Goal: Information Seeking & Learning: Check status

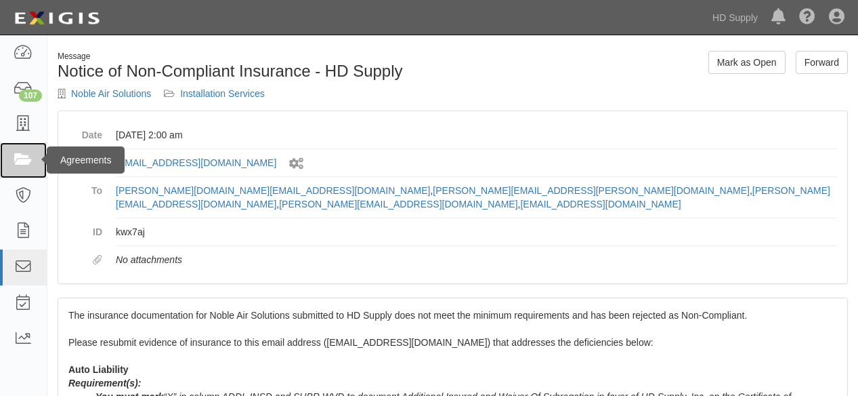
click at [22, 161] on icon at bounding box center [23, 160] width 19 height 16
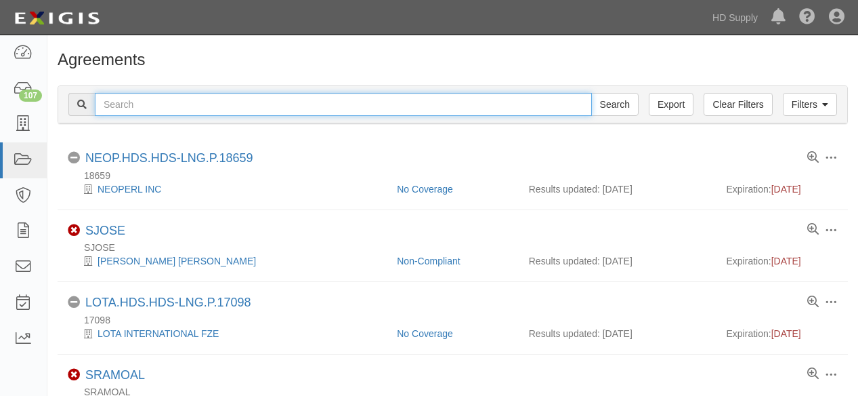
click at [173, 103] on input "text" at bounding box center [343, 104] width 497 height 23
type input "aalanco"
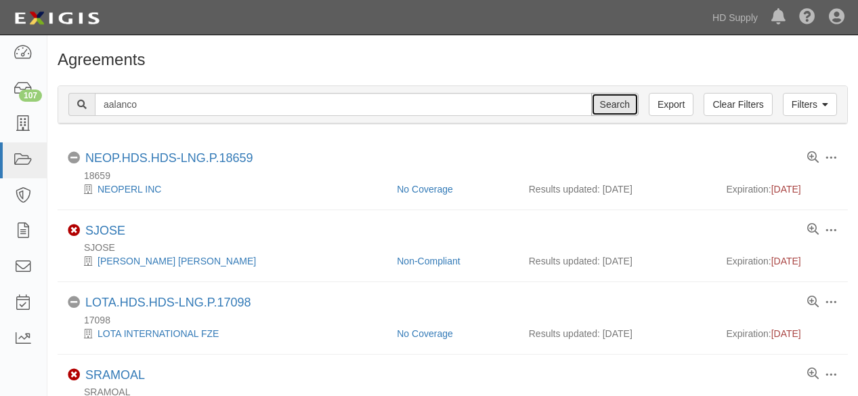
click at [632, 102] on input "Search" at bounding box center [614, 104] width 47 height 23
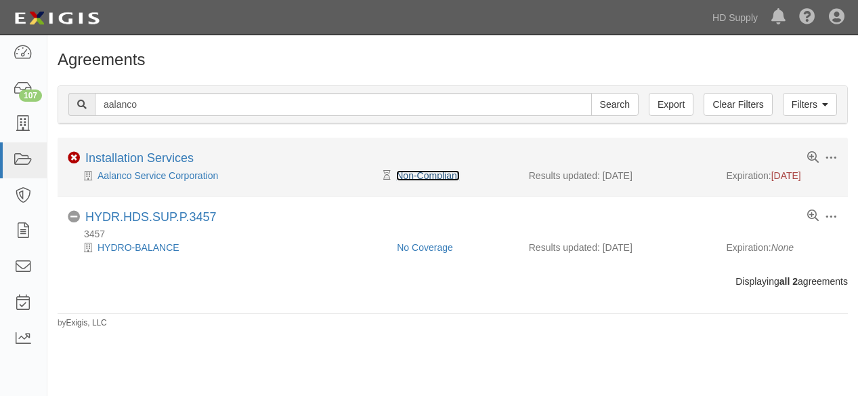
click at [422, 172] on link "Non-Compliant" at bounding box center [427, 175] width 63 height 11
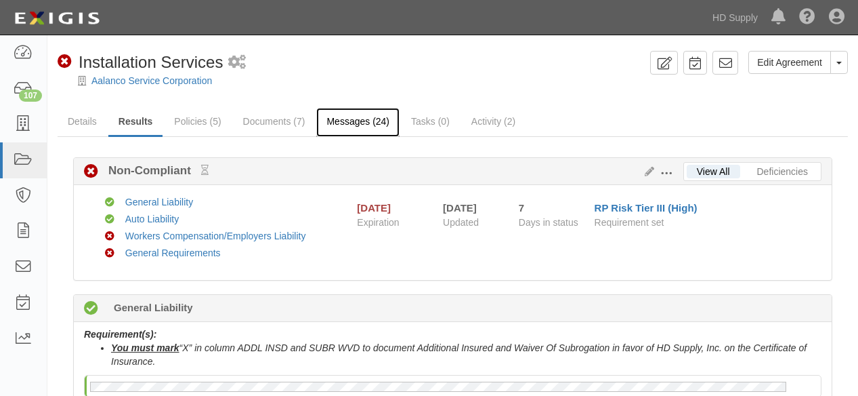
click at [346, 121] on link "Messages (24)" at bounding box center [357, 122] width 83 height 29
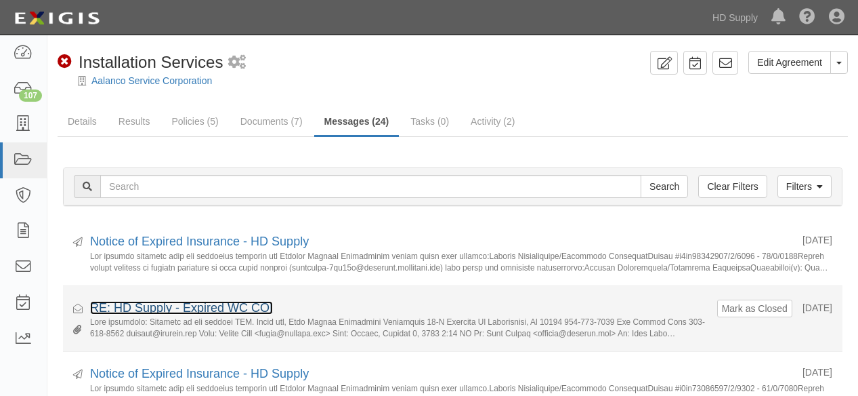
click at [186, 301] on link "RE: HD Supply - Expired WC COI" at bounding box center [181, 308] width 183 height 14
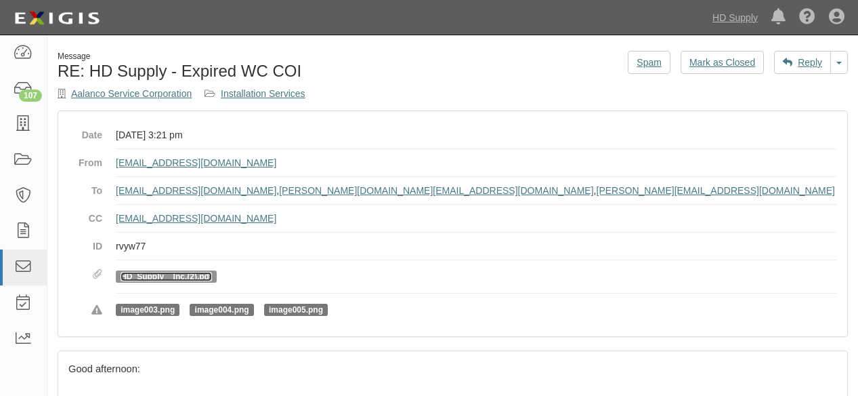
click at [139, 274] on link "HD_Supply__Inc.(2).pdf" at bounding box center [166, 276] width 91 height 9
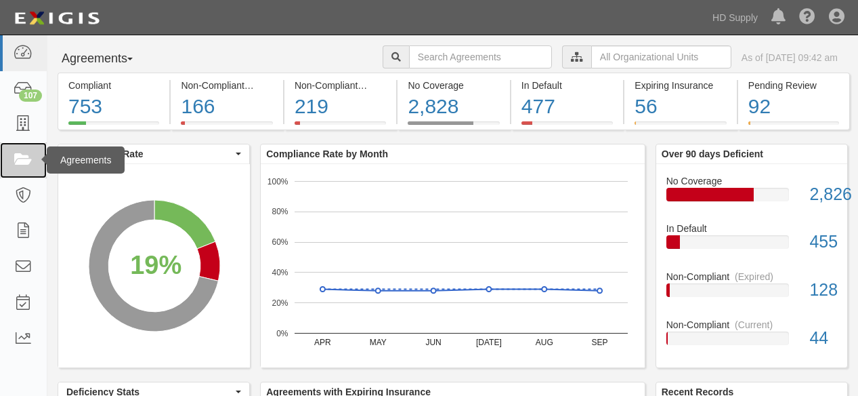
click at [24, 160] on icon at bounding box center [23, 160] width 19 height 16
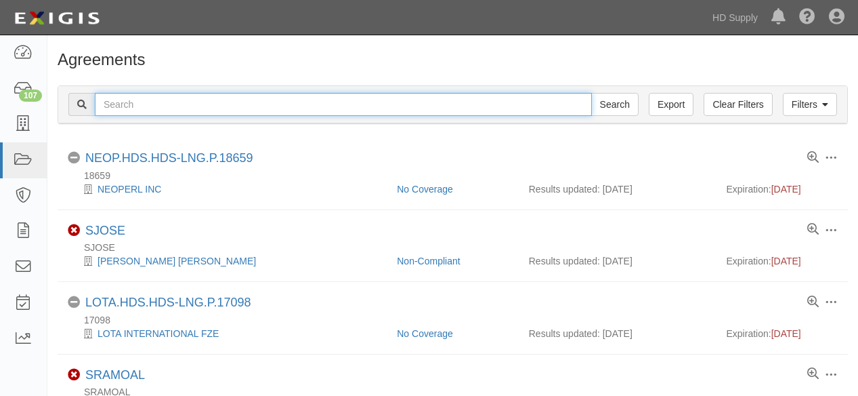
click at [201, 106] on input "text" at bounding box center [343, 104] width 497 height 23
type input "goff communications"
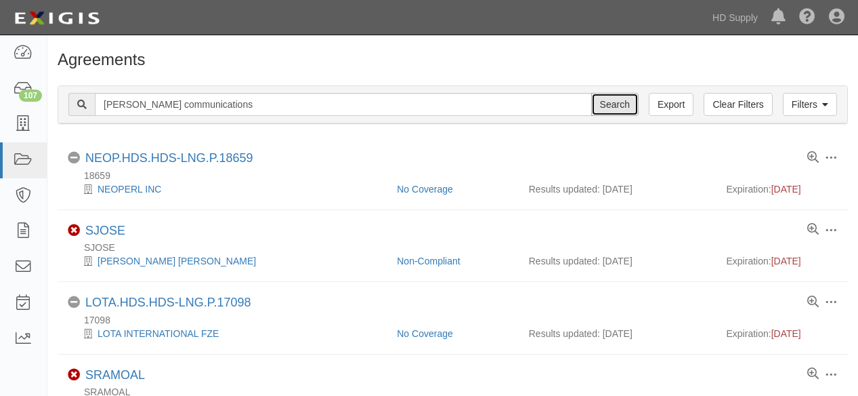
click at [623, 107] on input "Search" at bounding box center [614, 104] width 47 height 23
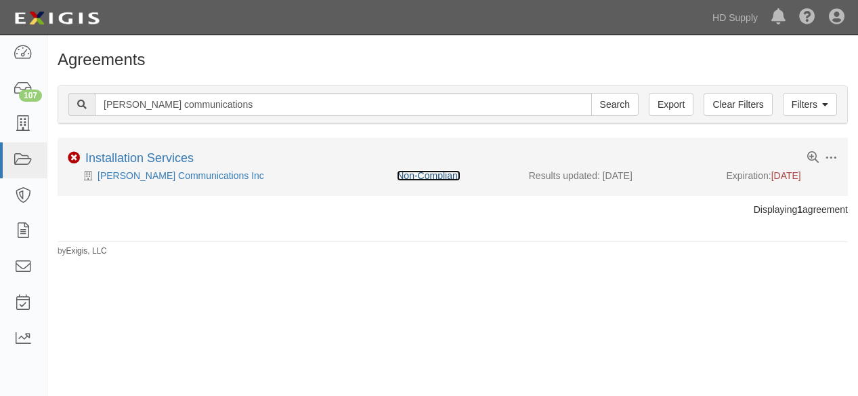
click at [428, 178] on link "Non-Compliant" at bounding box center [428, 175] width 63 height 11
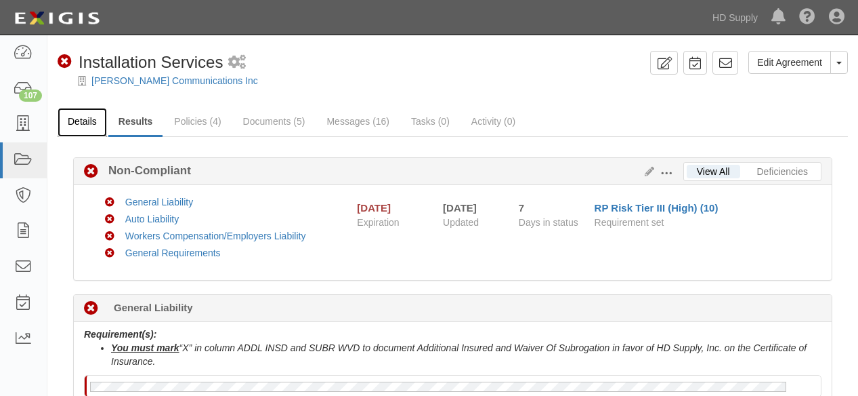
click at [81, 122] on link "Details" at bounding box center [82, 122] width 49 height 29
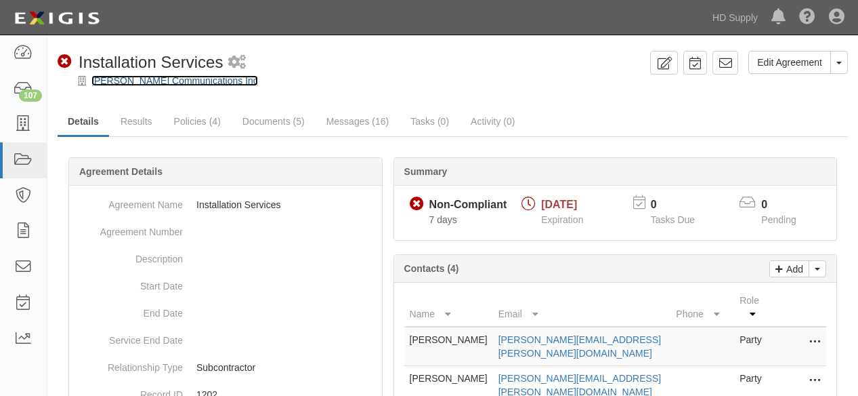
click at [125, 82] on link "[PERSON_NAME] Communications Inc" at bounding box center [174, 80] width 167 height 11
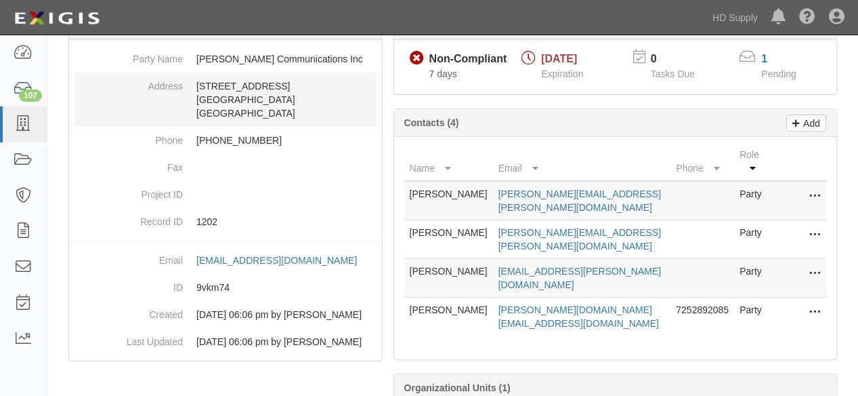
scroll to position [150, 0]
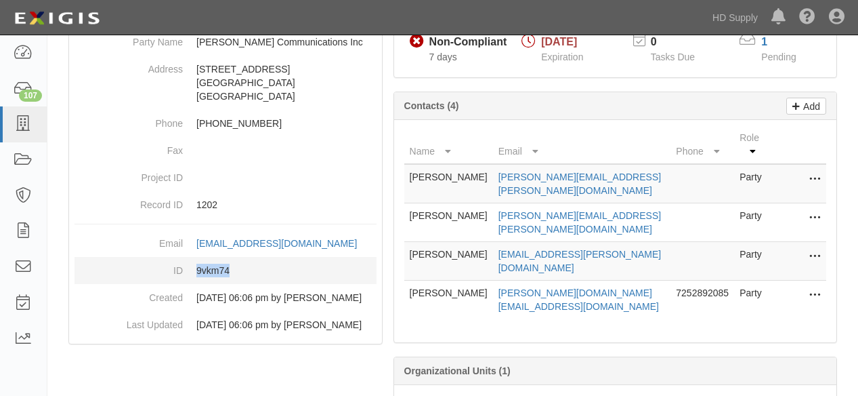
drag, startPoint x: 230, startPoint y: 281, endPoint x: 202, endPoint y: 284, distance: 28.6
click at [196, 284] on dd "9vkm74" at bounding box center [226, 270] width 302 height 27
copy dd "9vkm74"
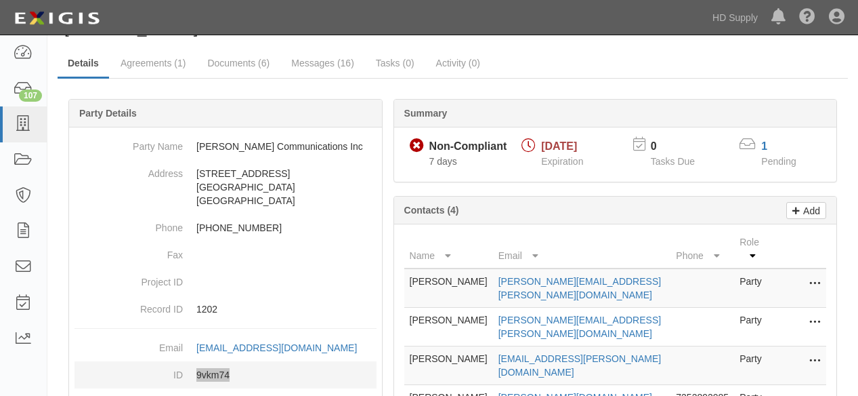
scroll to position [0, 0]
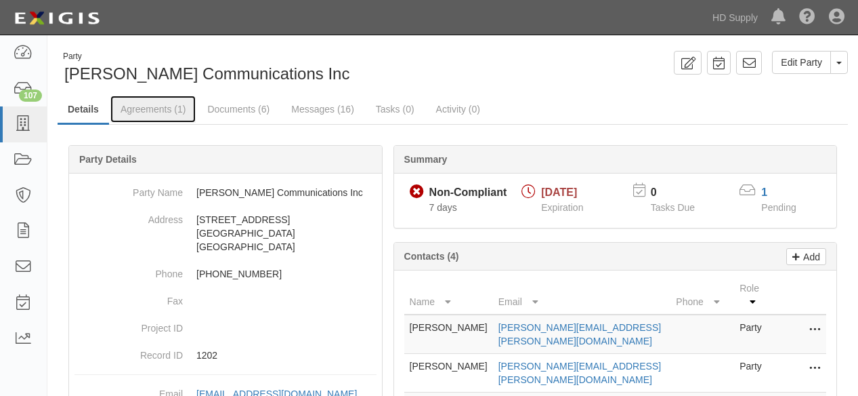
drag, startPoint x: 163, startPoint y: 109, endPoint x: 159, endPoint y: 130, distance: 21.3
click at [163, 109] on link "Agreements (1)" at bounding box center [152, 109] width 85 height 27
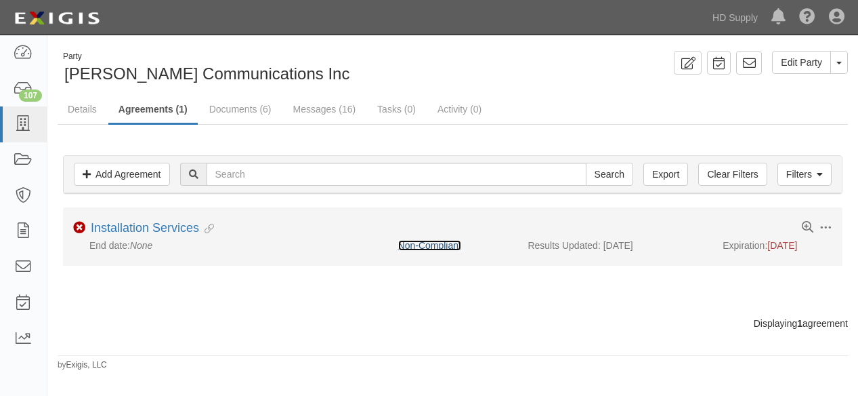
click at [430, 241] on link "Non-Compliant" at bounding box center [429, 245] width 63 height 11
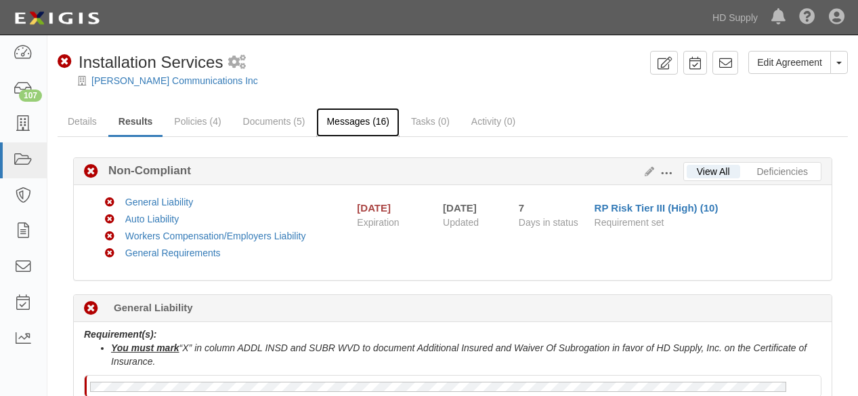
click at [354, 121] on link "Messages (16)" at bounding box center [357, 122] width 83 height 29
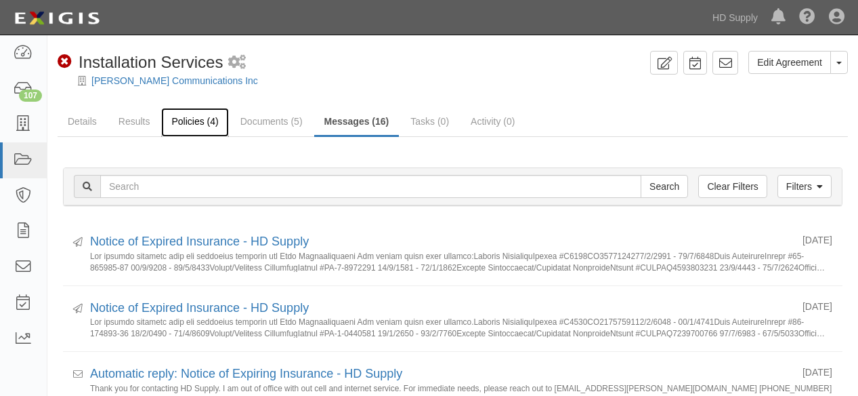
click at [188, 124] on link "Policies (4)" at bounding box center [194, 122] width 67 height 29
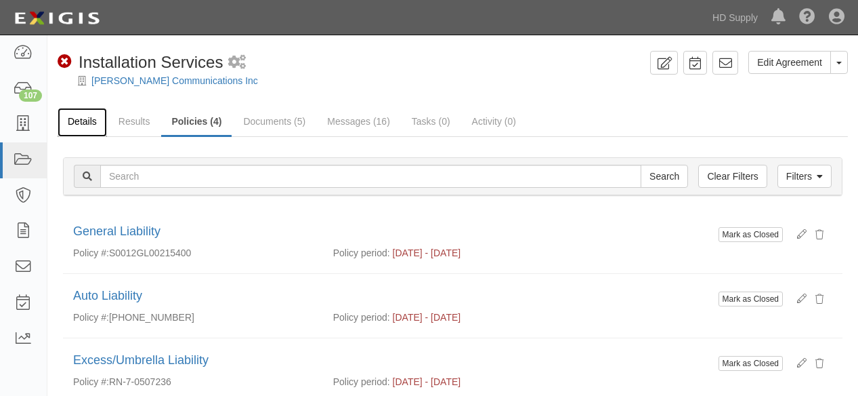
click at [85, 122] on link "Details" at bounding box center [82, 122] width 49 height 29
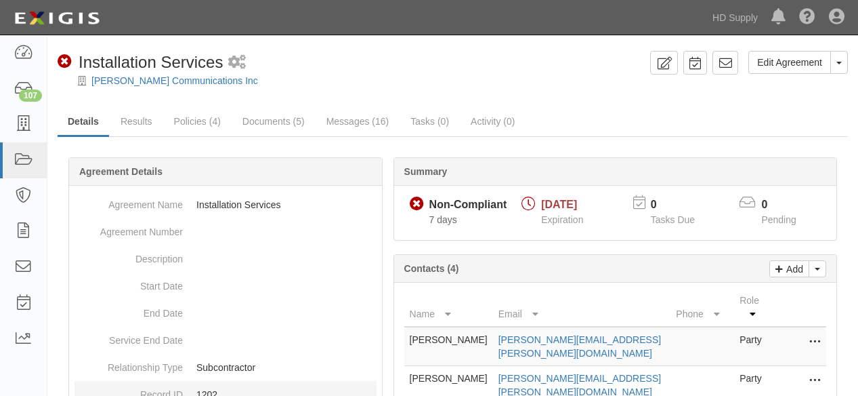
scroll to position [196, 0]
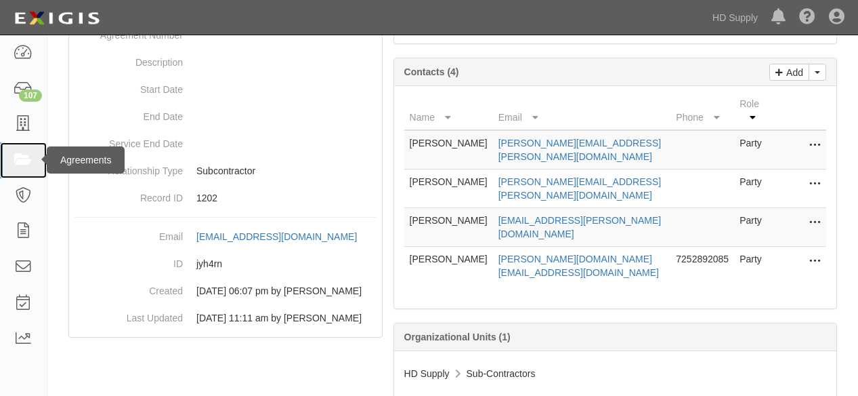
click at [22, 155] on icon at bounding box center [23, 160] width 19 height 16
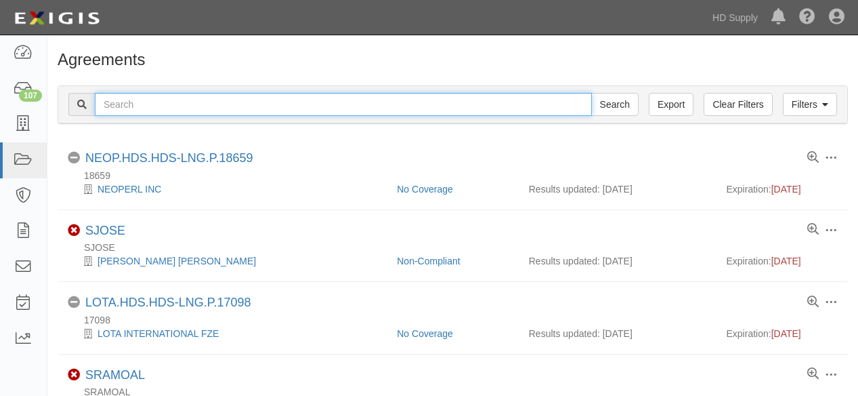
click at [171, 112] on input "text" at bounding box center [343, 104] width 497 height 23
type input "goff communications"
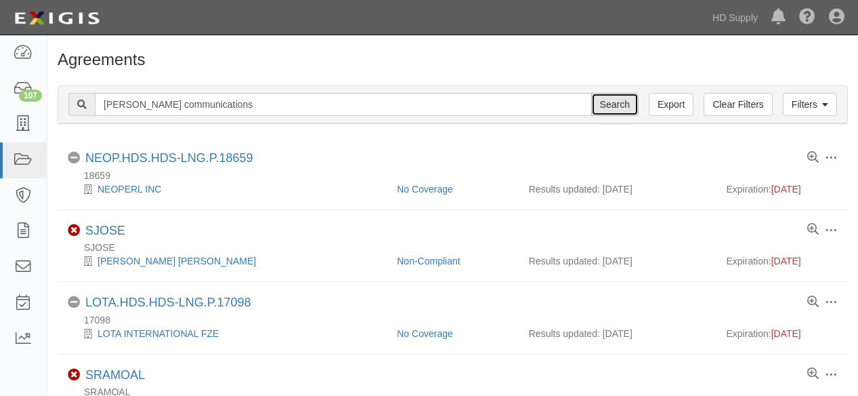
click at [604, 101] on input "Search" at bounding box center [614, 104] width 47 height 23
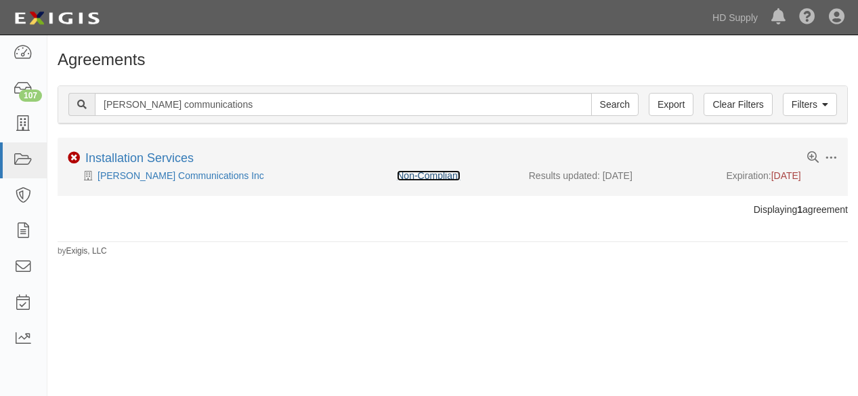
click at [444, 172] on link "Non-Compliant" at bounding box center [428, 175] width 63 height 11
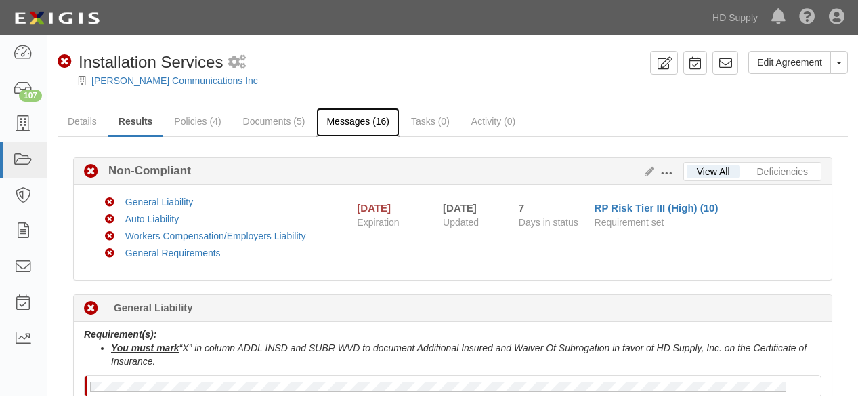
click at [353, 119] on link "Messages (16)" at bounding box center [357, 122] width 83 height 29
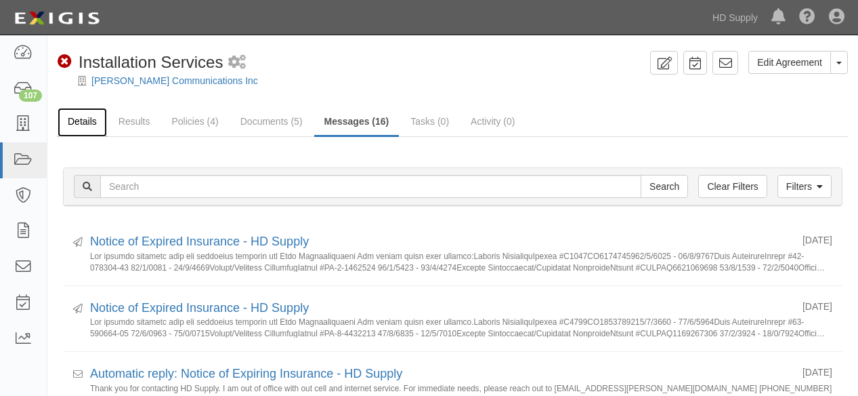
click at [89, 119] on link "Details" at bounding box center [82, 122] width 49 height 29
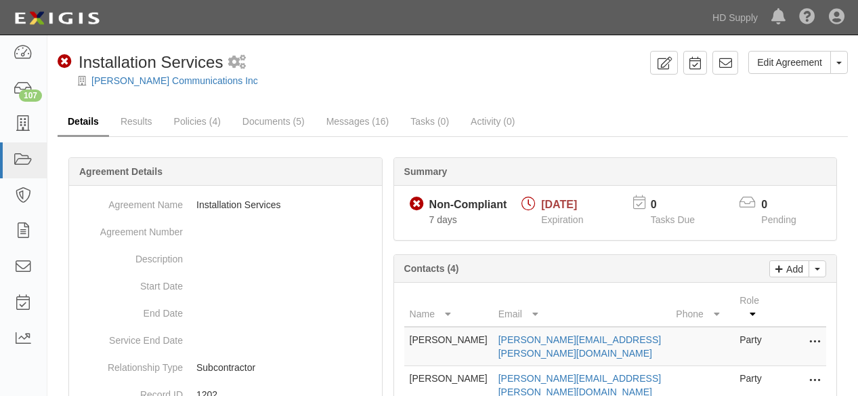
click at [85, 121] on link "Details" at bounding box center [83, 122] width 51 height 29
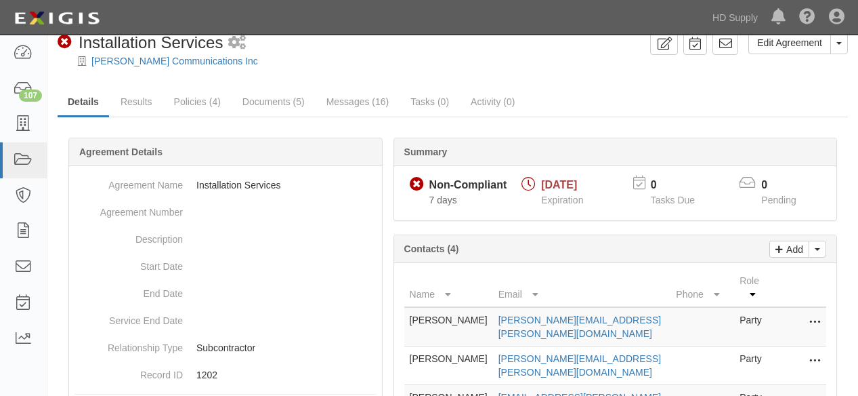
scroll to position [196, 0]
